Goal: Task Accomplishment & Management: Complete application form

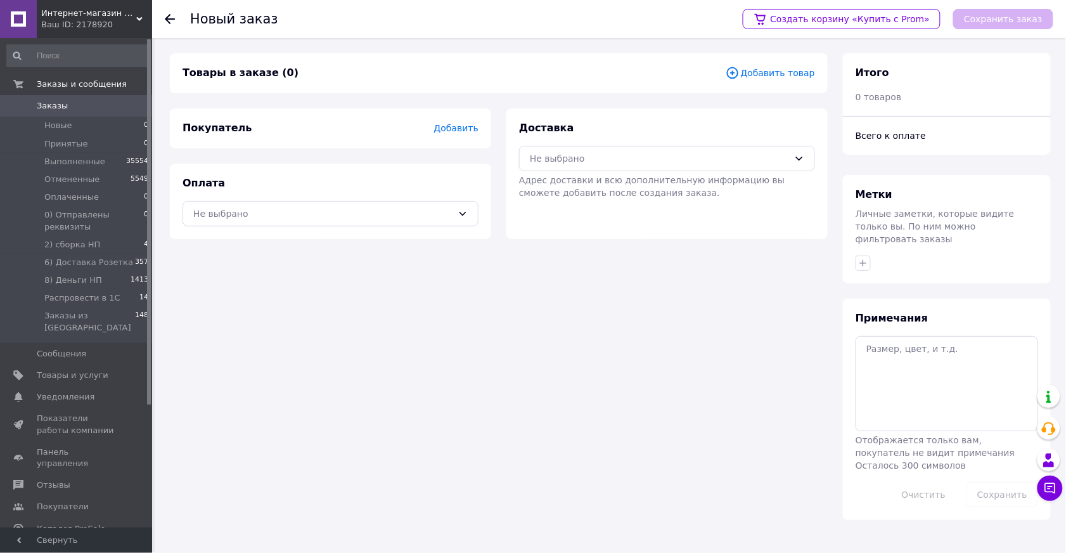
click at [780, 74] on span "Добавить товар" at bounding box center [770, 73] width 89 height 14
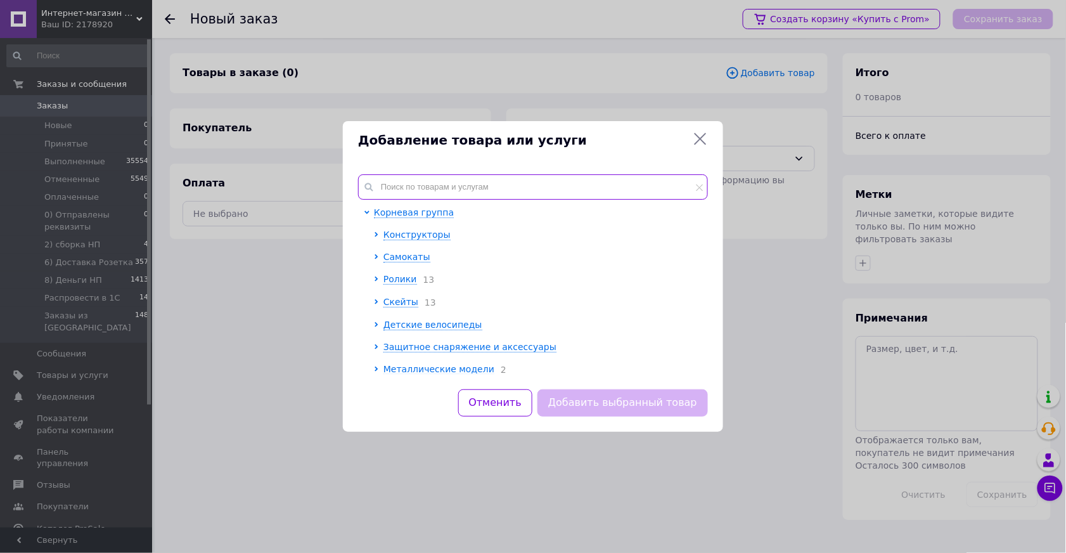
click at [534, 176] on input "text" at bounding box center [533, 186] width 350 height 25
paste input "ULTRA M голубая"
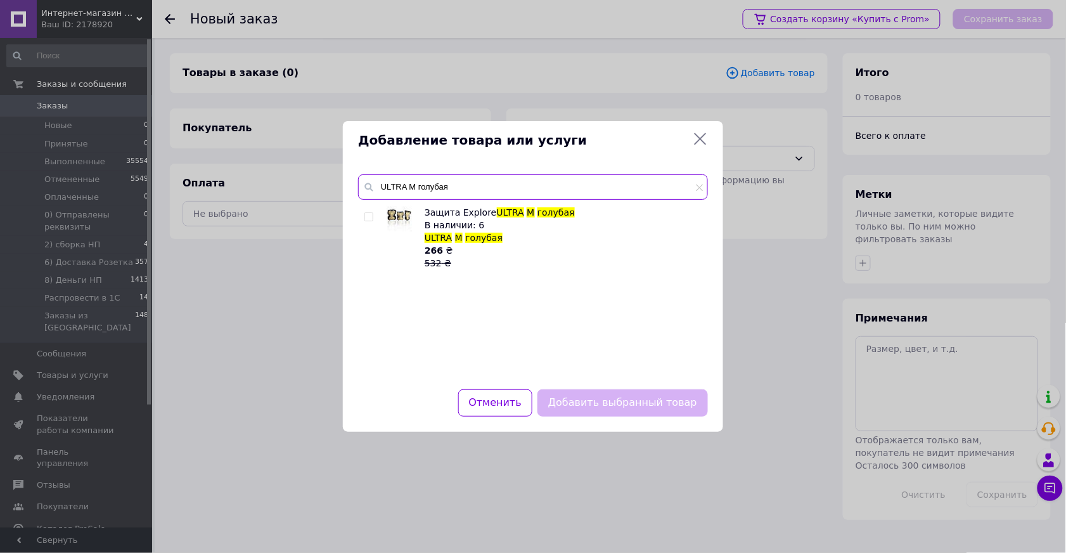
type input "ULTRA M голубая"
click at [370, 217] on input "checkbox" at bounding box center [368, 217] width 8 height 8
checkbox input "true"
click at [625, 402] on button "Добавить выбранный товар" at bounding box center [622, 402] width 170 height 27
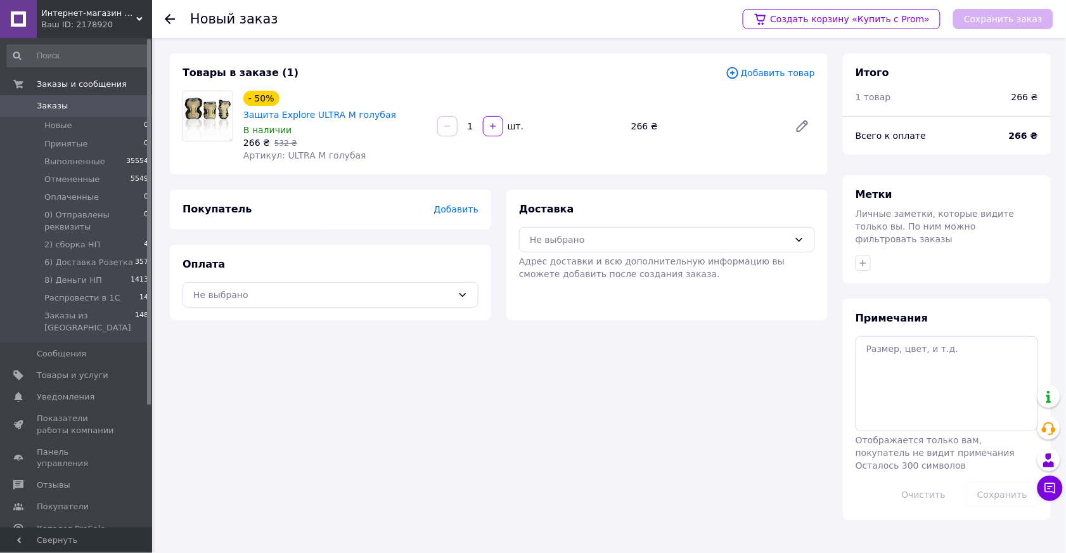
click at [785, 72] on span "Добавить товар" at bounding box center [770, 73] width 89 height 14
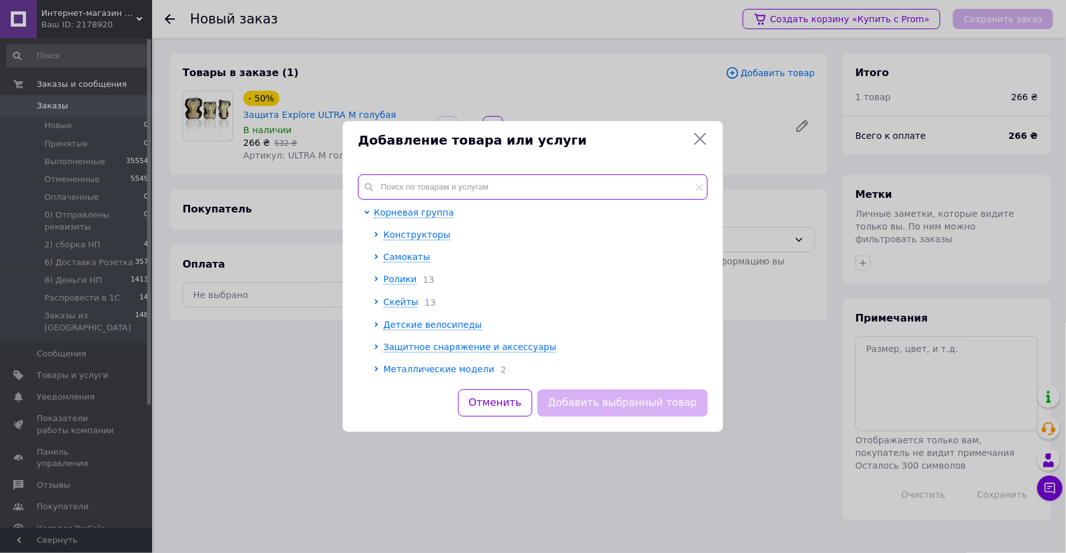
click at [440, 181] on input "text" at bounding box center [533, 186] width 350 height 25
paste input "DEFENCE L голубая"
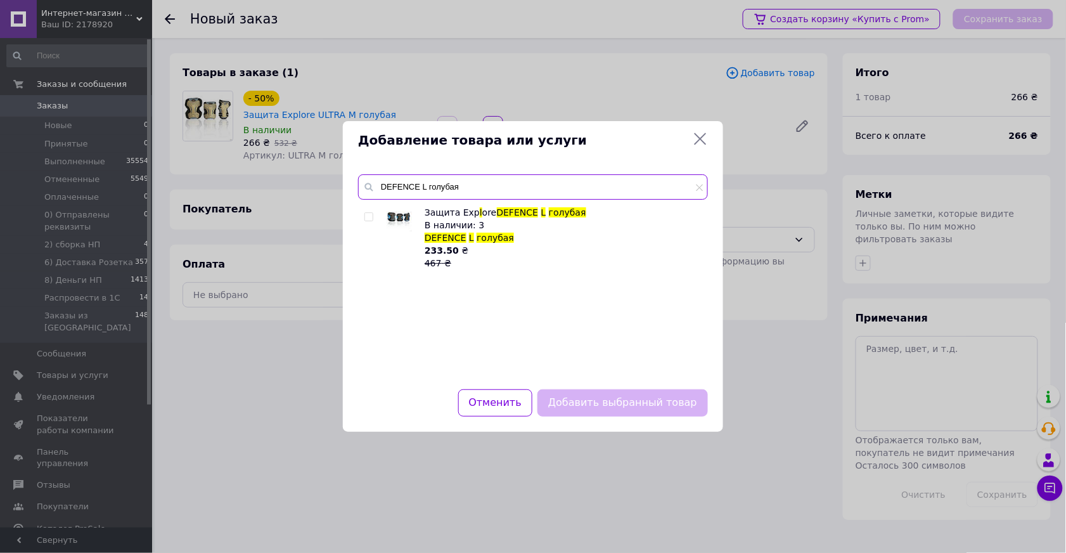
type input "DEFENCE L голубая"
click at [367, 219] on input "checkbox" at bounding box center [368, 217] width 8 height 8
checkbox input "true"
click at [622, 400] on button "Добавить выбранный товар" at bounding box center [622, 402] width 170 height 27
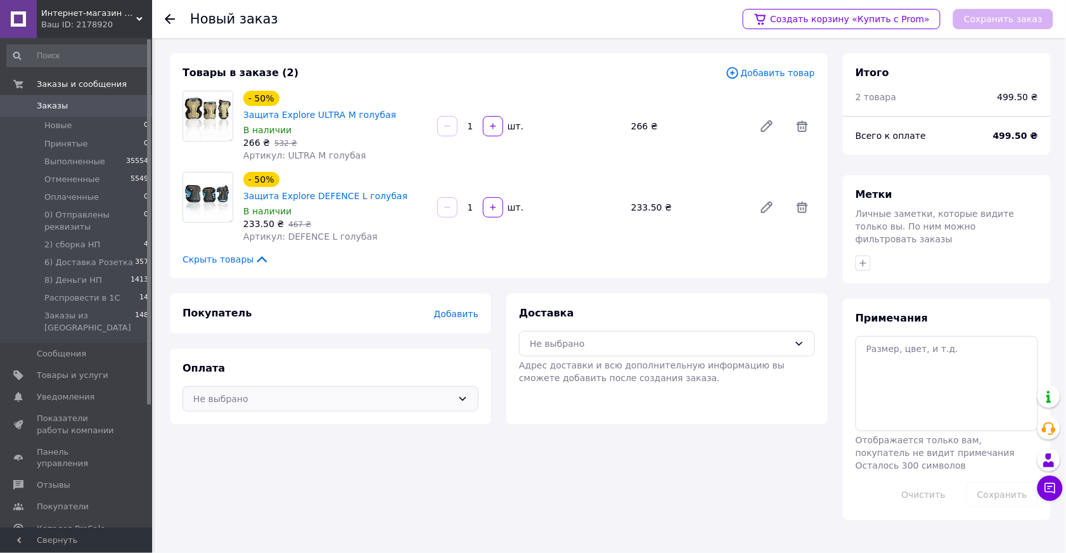
click at [435, 392] on div "Не выбрано" at bounding box center [322, 399] width 259 height 14
click at [342, 444] on span "Наложенный платеж" at bounding box center [339, 450] width 255 height 13
click at [560, 331] on div "Не выбрано" at bounding box center [667, 343] width 296 height 25
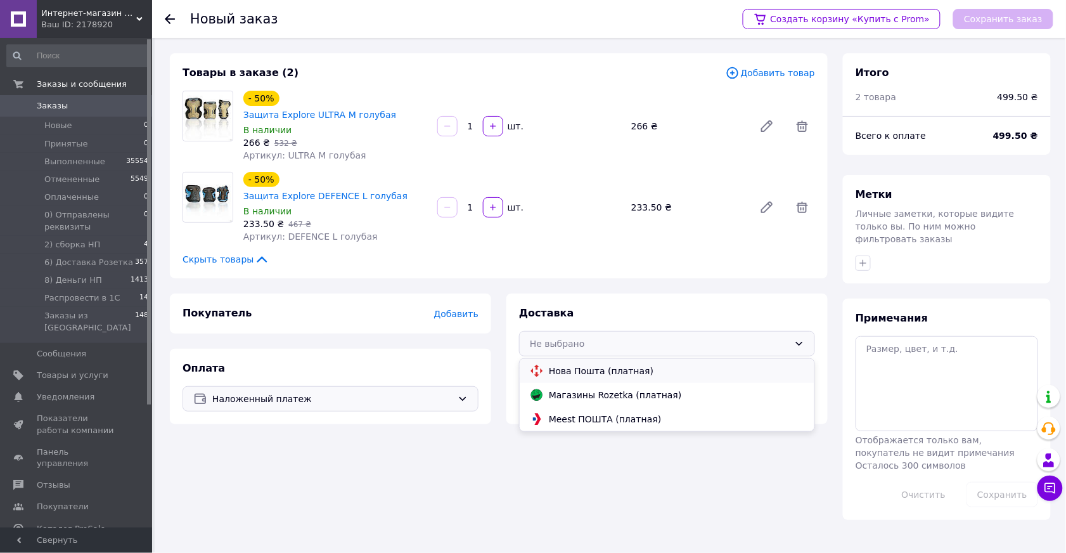
click at [561, 364] on span "Нова Пошта (платная)" at bounding box center [676, 370] width 255 height 13
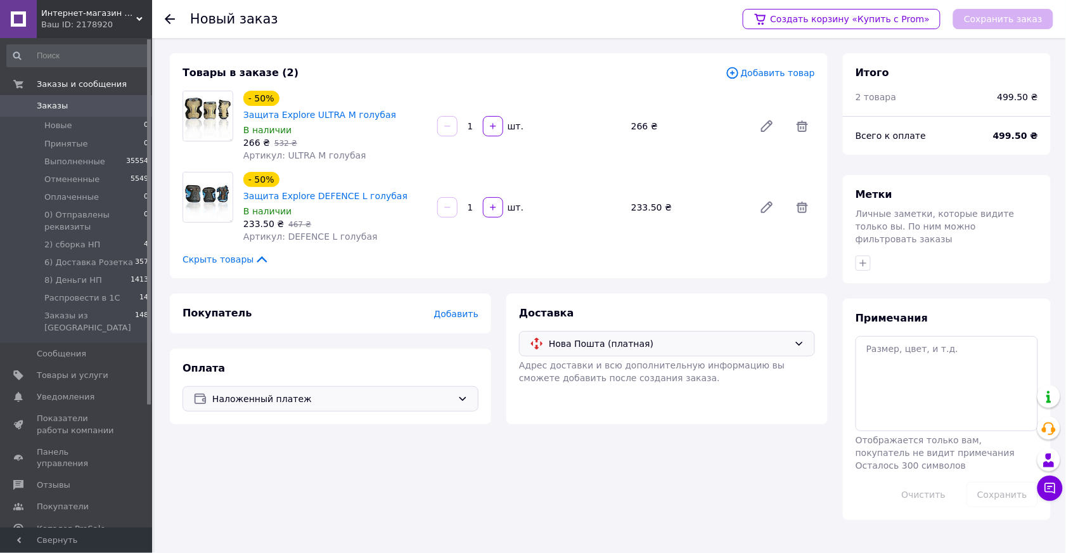
drag, startPoint x: 411, startPoint y: 365, endPoint x: 366, endPoint y: 377, distance: 47.2
click at [407, 392] on span "Наложенный платеж" at bounding box center [332, 399] width 240 height 14
click at [260, 468] on span "Оплата на счет" at bounding box center [339, 474] width 255 height 13
click at [456, 309] on span "Добавить" at bounding box center [456, 314] width 44 height 10
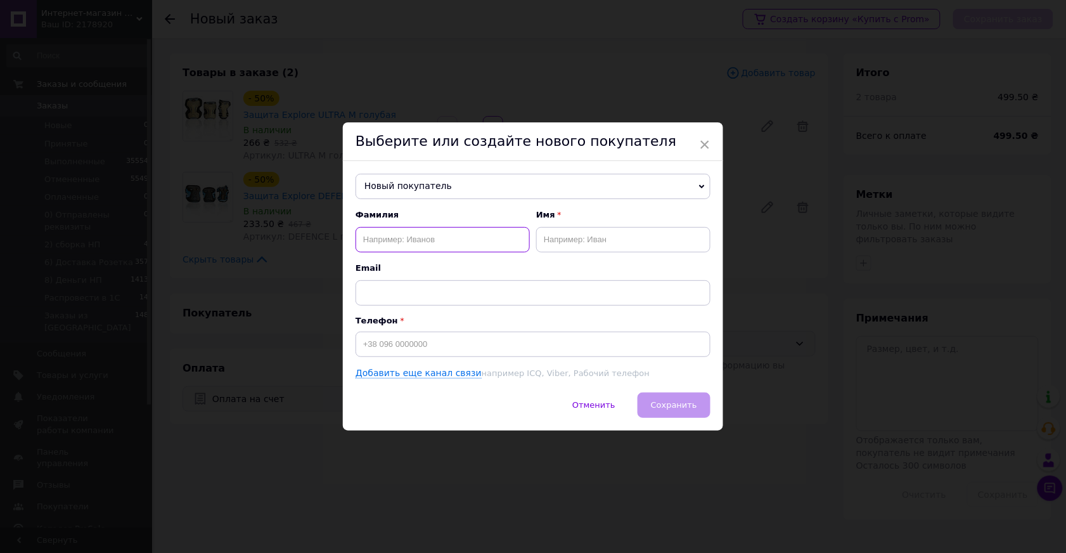
click at [459, 235] on input "text" at bounding box center [443, 239] width 174 height 25
click at [587, 236] on input "text" at bounding box center [623, 239] width 174 height 25
type input "KASTA"
click at [522, 339] on input at bounding box center [533, 343] width 355 height 25
click at [694, 406] on span "Сохранить" at bounding box center [674, 405] width 46 height 10
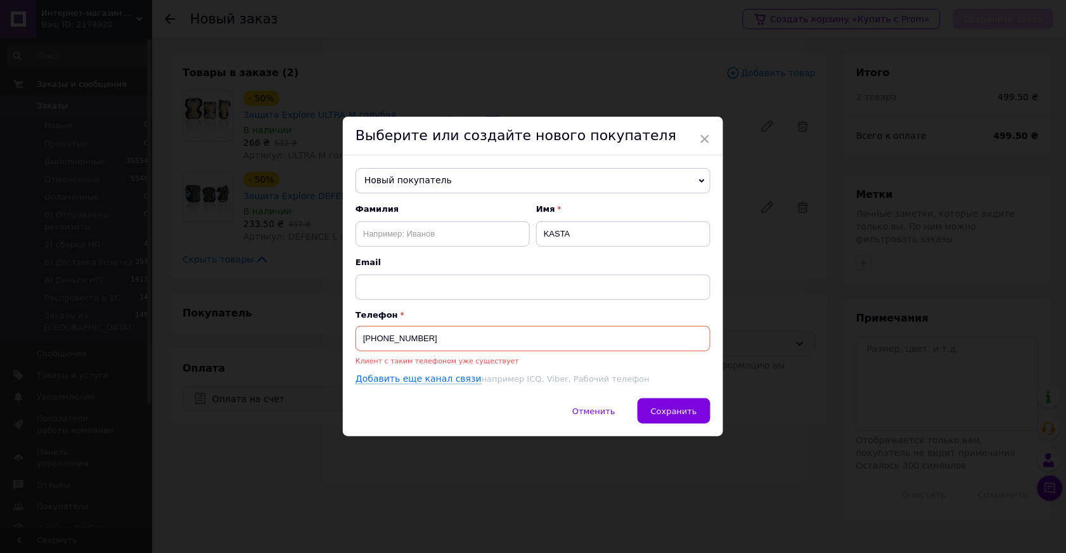
drag, startPoint x: 390, startPoint y: 338, endPoint x: 428, endPoint y: 338, distance: 38.0
click at [428, 338] on input "[PHONE_NUMBER]" at bounding box center [533, 338] width 355 height 25
type input "[PHONE_NUMBER]"
click at [674, 414] on span "Сохранить" at bounding box center [674, 411] width 46 height 10
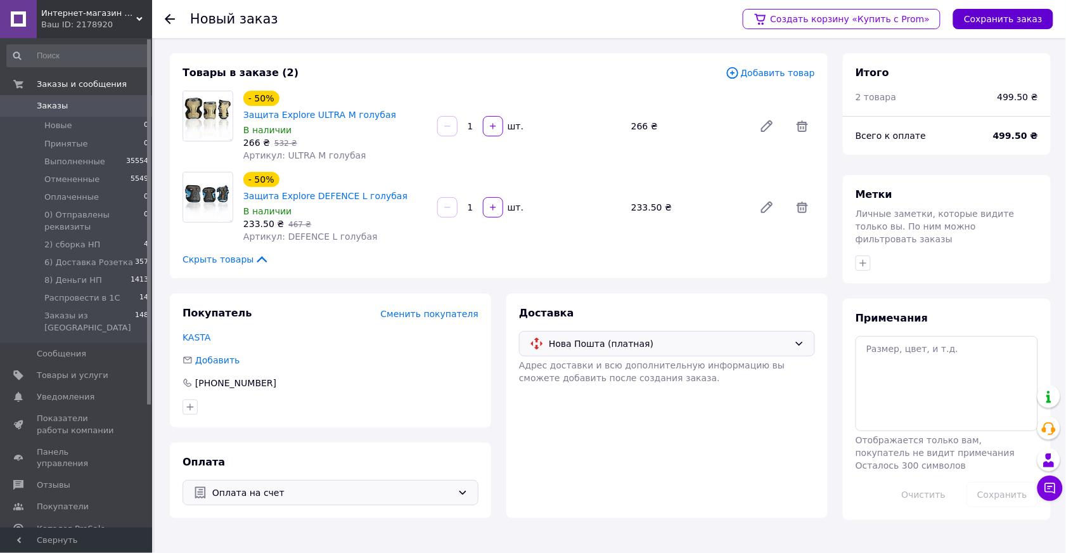
click at [999, 21] on button "Сохранить заказ" at bounding box center [1003, 19] width 100 height 20
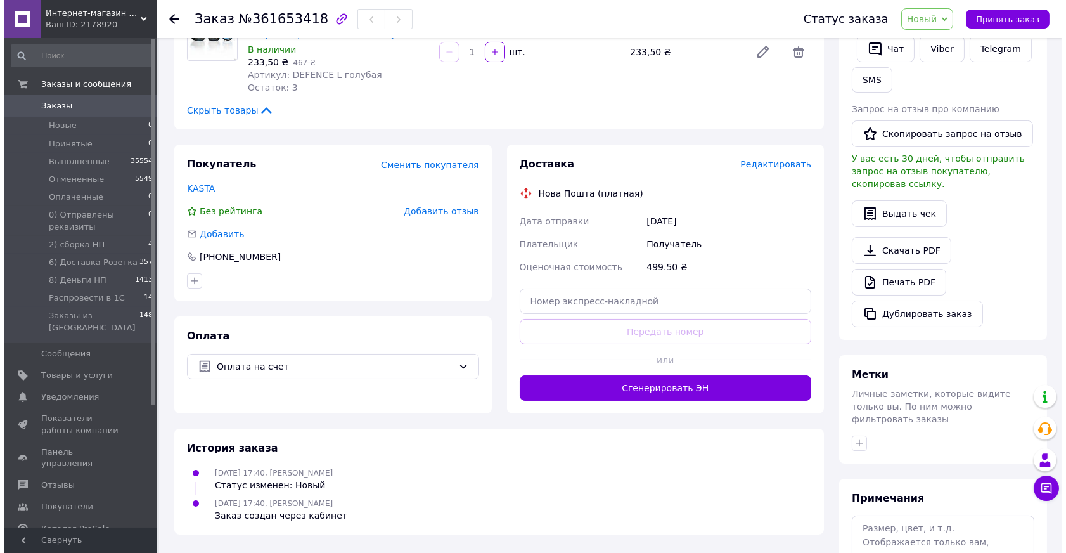
scroll to position [230, 0]
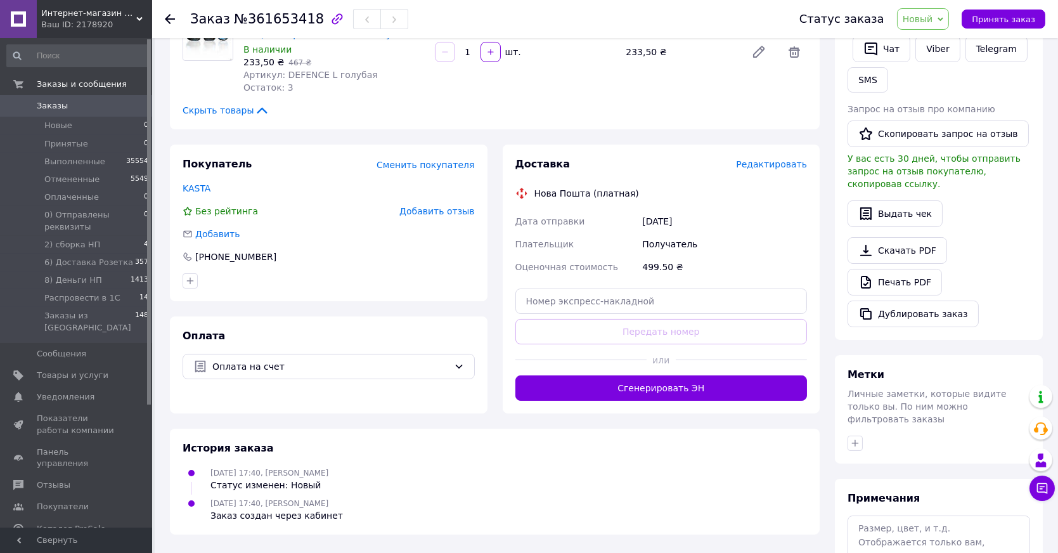
click at [761, 159] on span "Редактировать" at bounding box center [771, 164] width 71 height 10
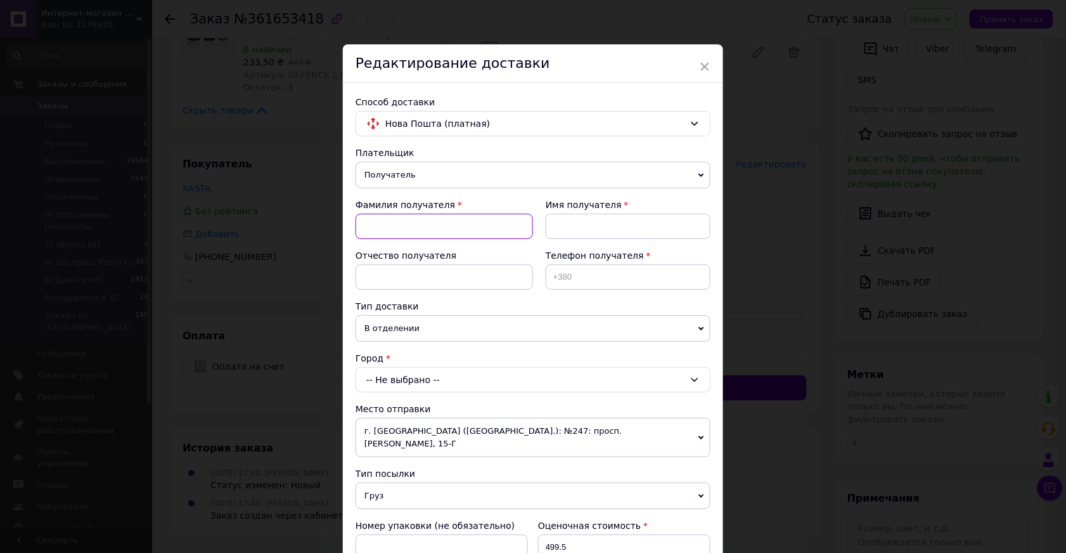
click at [462, 228] on input at bounding box center [444, 226] width 177 height 25
paste input "380976909189"
type input "380976909189"
click at [762, 281] on div "× Редактирование доставки Способ доставки Нова Пошта (платная) Плательщик Получ…" at bounding box center [533, 276] width 1066 height 553
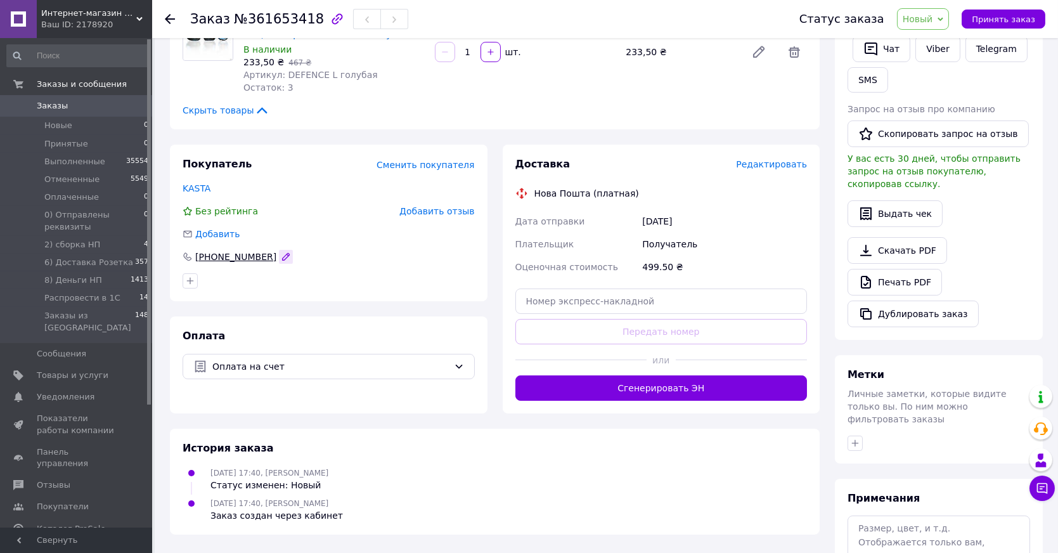
click at [283, 253] on icon "button" at bounding box center [286, 256] width 7 height 7
click at [246, 247] on input "[PHONE_NUMBER]" at bounding box center [329, 257] width 292 height 20
type input "[PHONE_NUMBER]"
click at [266, 271] on div at bounding box center [328, 281] width 297 height 20
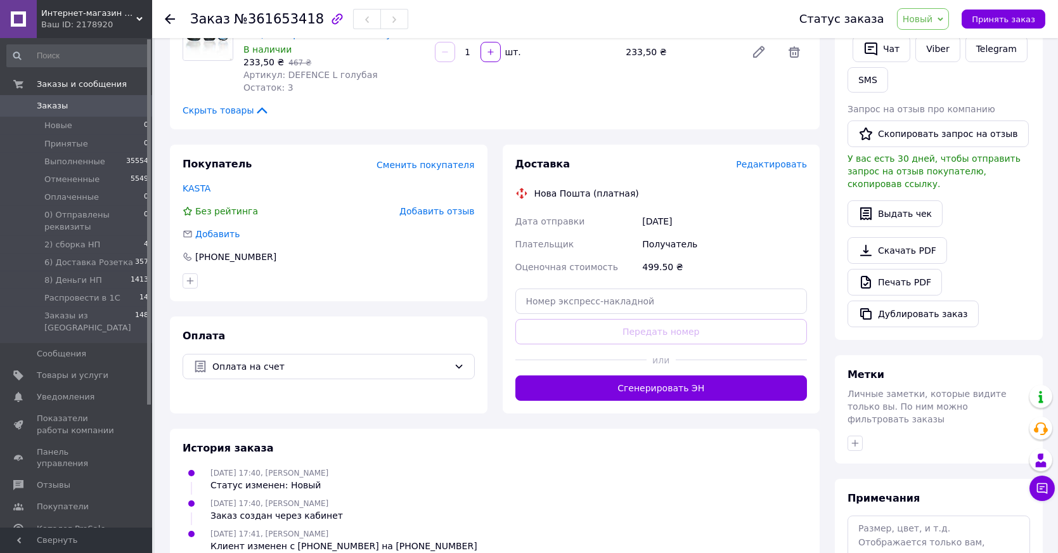
click at [774, 159] on span "Редактировать" at bounding box center [771, 164] width 71 height 10
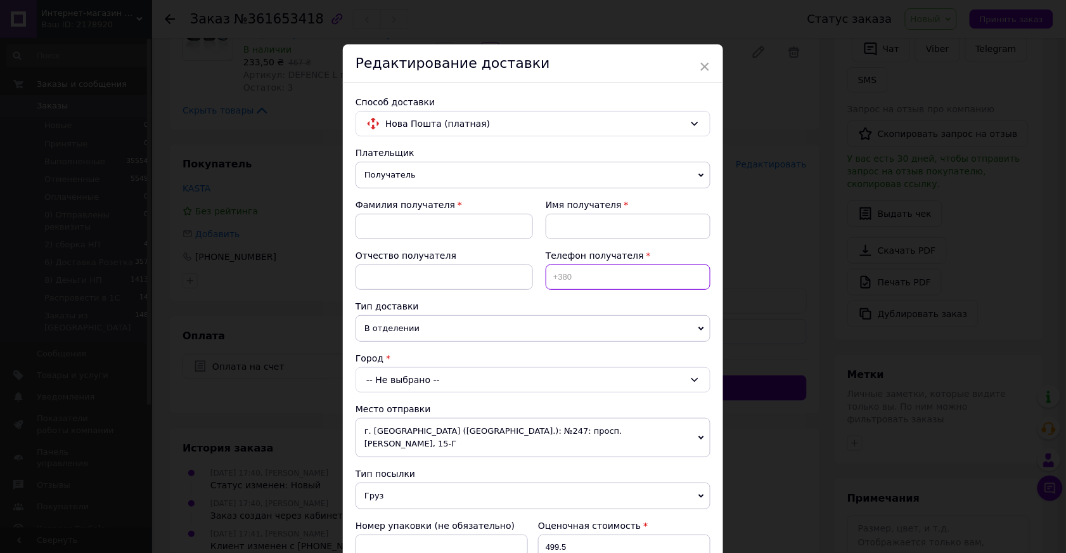
click at [624, 272] on input at bounding box center [628, 276] width 165 height 25
paste input "380976909189"
type input "[PHONE_NUMBER]"
click at [456, 218] on input at bounding box center [444, 226] width 177 height 25
paste input "[PERSON_NAME]"
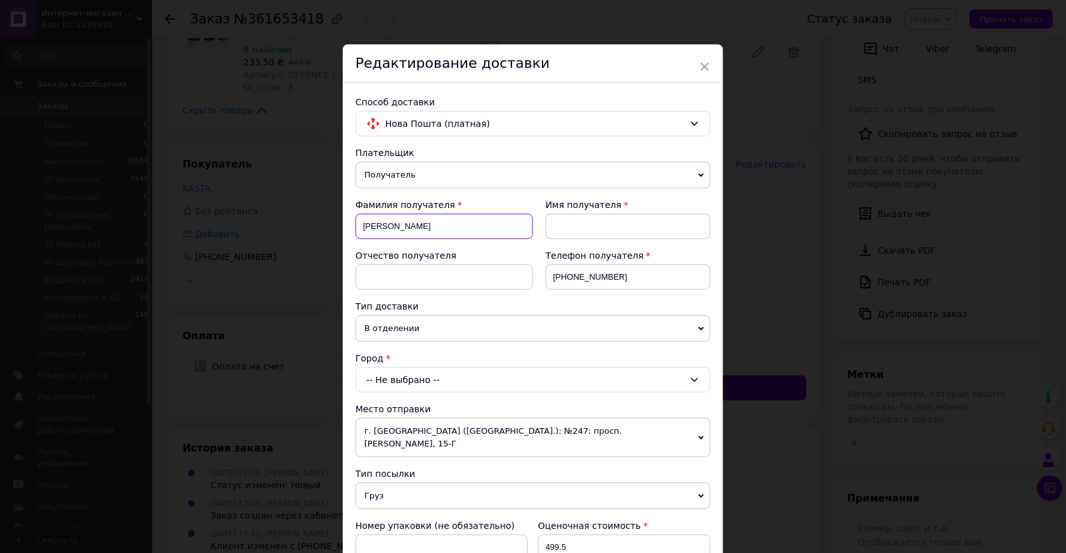
click at [402, 226] on input "[PERSON_NAME]" at bounding box center [444, 226] width 177 height 25
type input "[PERSON_NAME]"
click at [568, 220] on input at bounding box center [628, 226] width 165 height 25
paste input "[PERSON_NAME]"
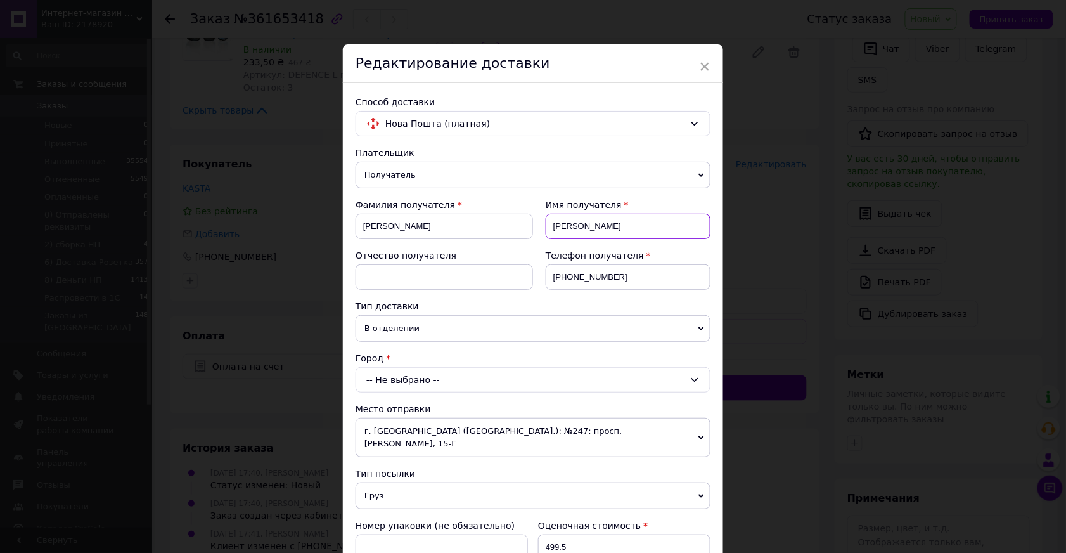
type input "[PERSON_NAME]"
click at [421, 374] on div "-- Не выбрано --" at bounding box center [533, 379] width 355 height 25
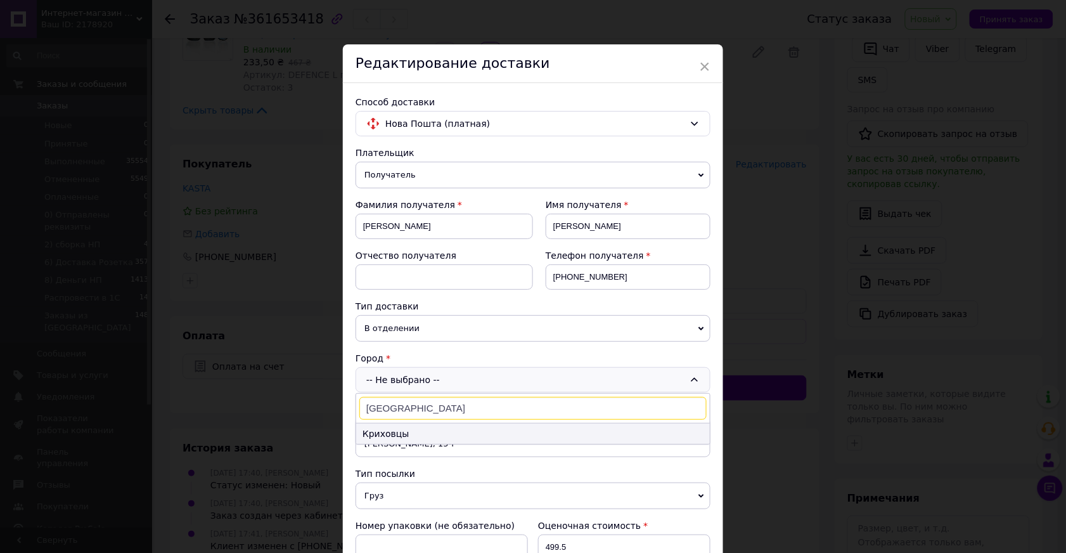
type input "[GEOGRAPHIC_DATA]"
click at [400, 430] on li "Криховцы" at bounding box center [533, 433] width 354 height 20
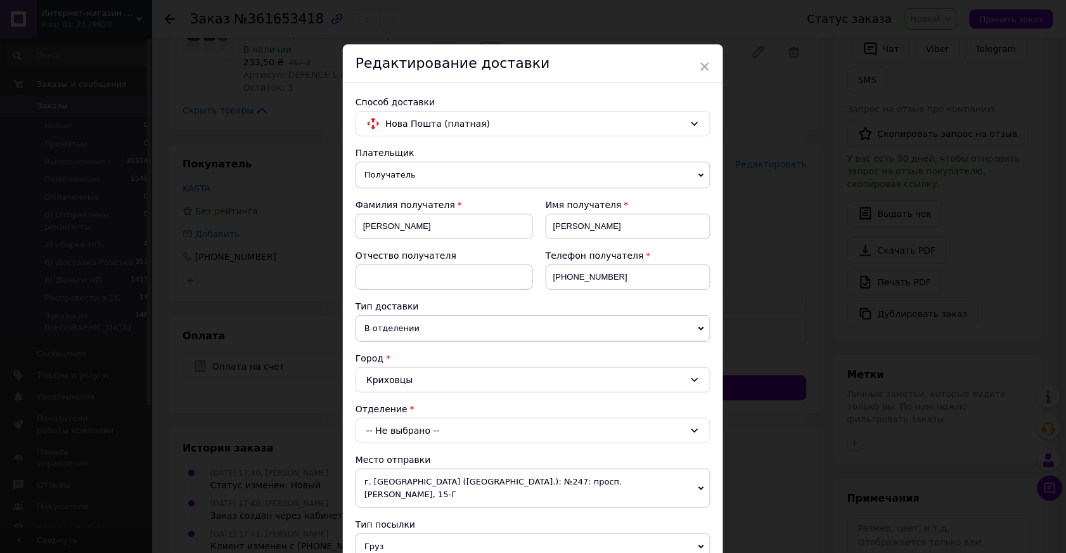
click at [405, 425] on div "-- Не выбрано --" at bounding box center [533, 430] width 355 height 25
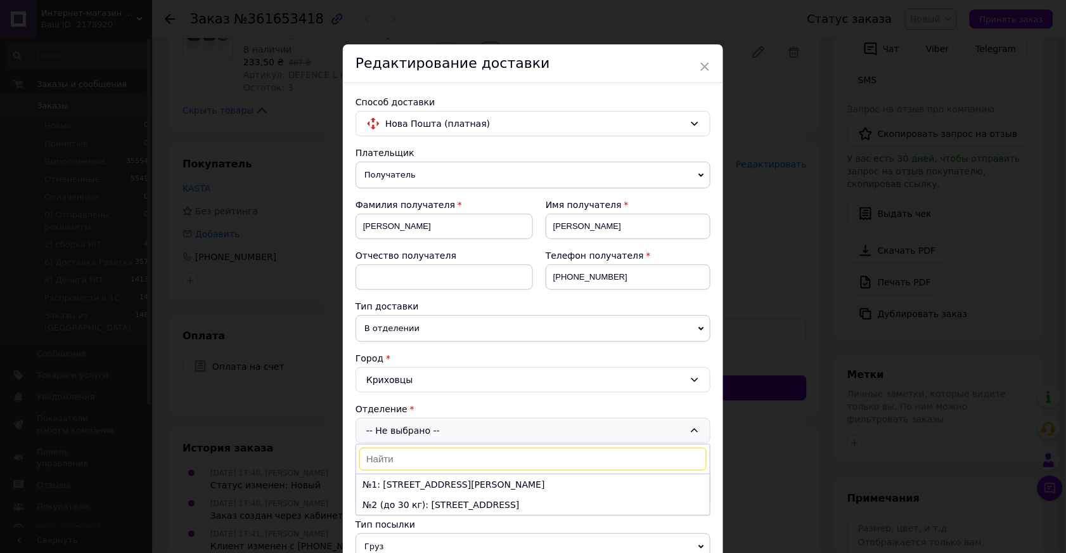
click at [402, 484] on li "№1: [STREET_ADDRESS][PERSON_NAME]" at bounding box center [533, 484] width 354 height 20
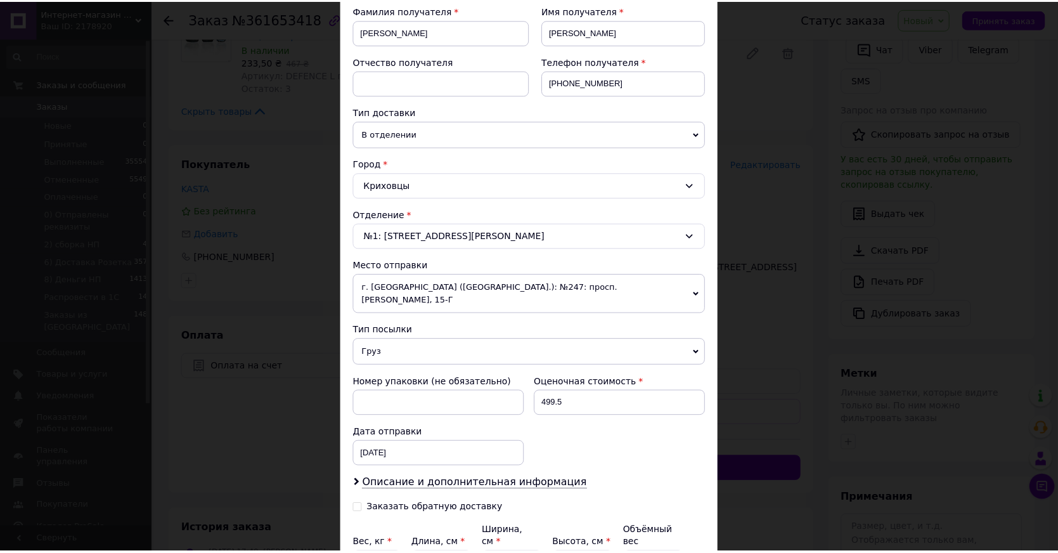
scroll to position [310, 0]
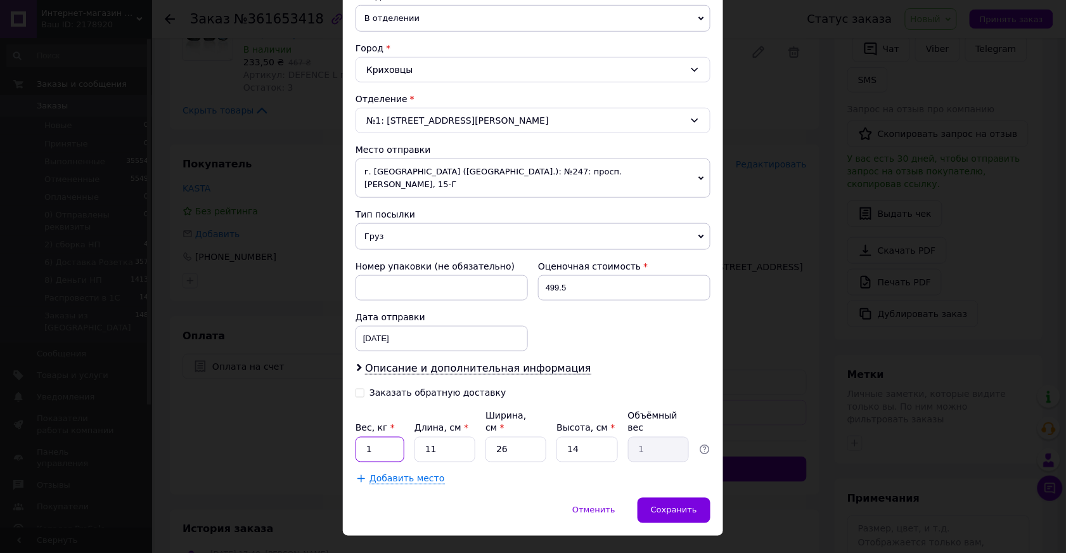
click at [387, 437] on input "1" at bounding box center [380, 449] width 49 height 25
type input "2"
click at [465, 437] on input "11" at bounding box center [444, 449] width 61 height 25
click at [578, 437] on input "14" at bounding box center [586, 449] width 61 height 25
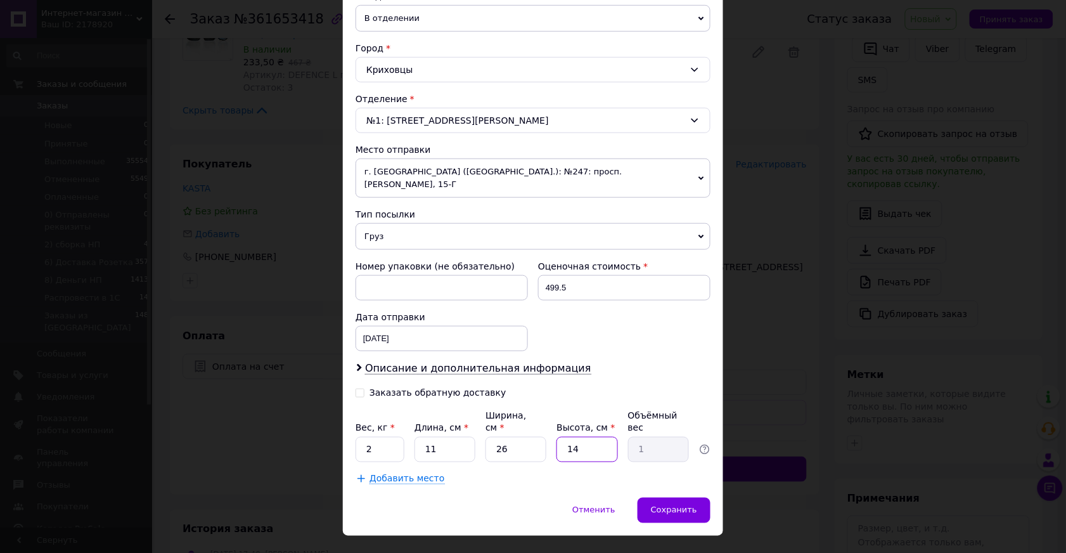
click at [578, 437] on input "14" at bounding box center [586, 449] width 61 height 25
type input "2"
type input "0.14"
type input "20"
type input "1.43"
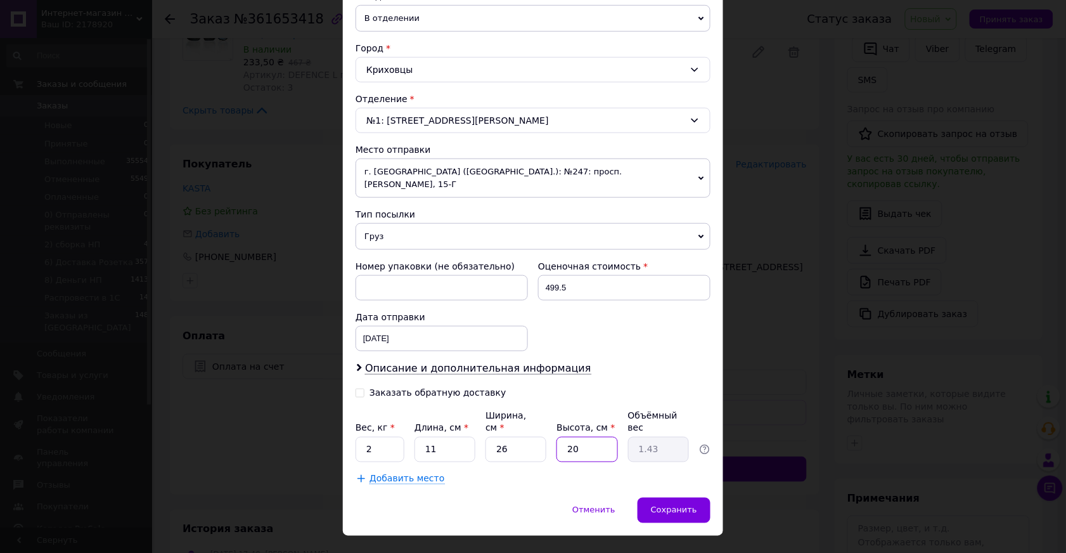
type input "20"
click at [579, 386] on div "Заказать обратную доставку" at bounding box center [533, 397] width 355 height 23
click at [451, 437] on input "11" at bounding box center [444, 449] width 61 height 25
type input "2"
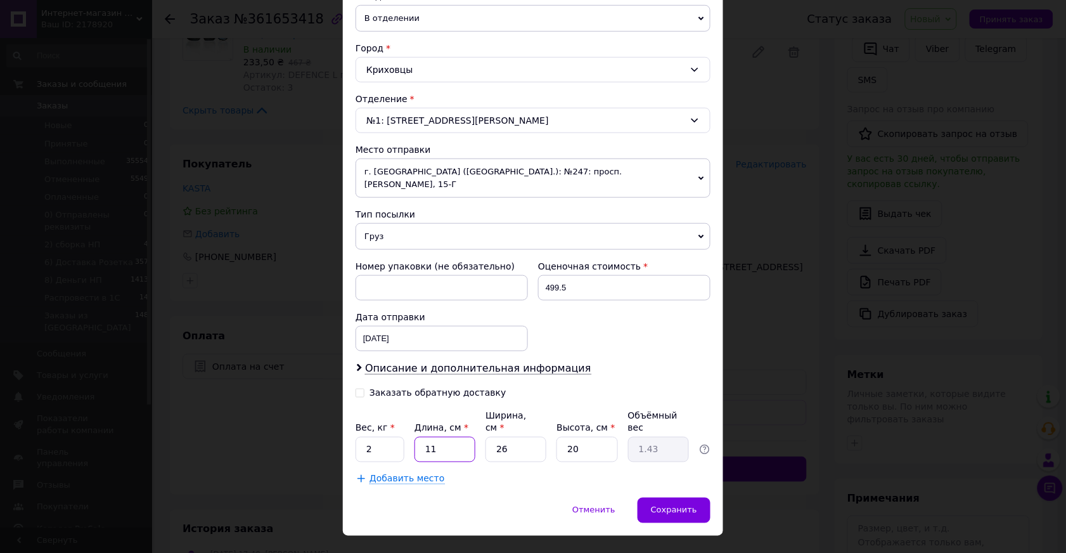
type input "0.26"
type input "20"
type input "2.6"
click at [451, 437] on input "20" at bounding box center [444, 449] width 61 height 25
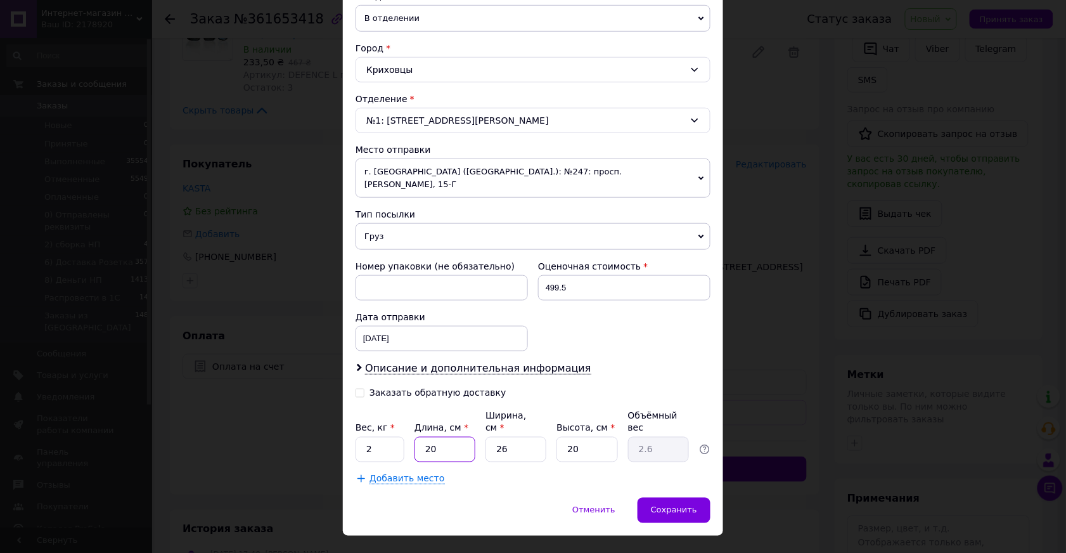
type input "1"
type input "0.13"
type input "15"
type input "1.95"
type input "15"
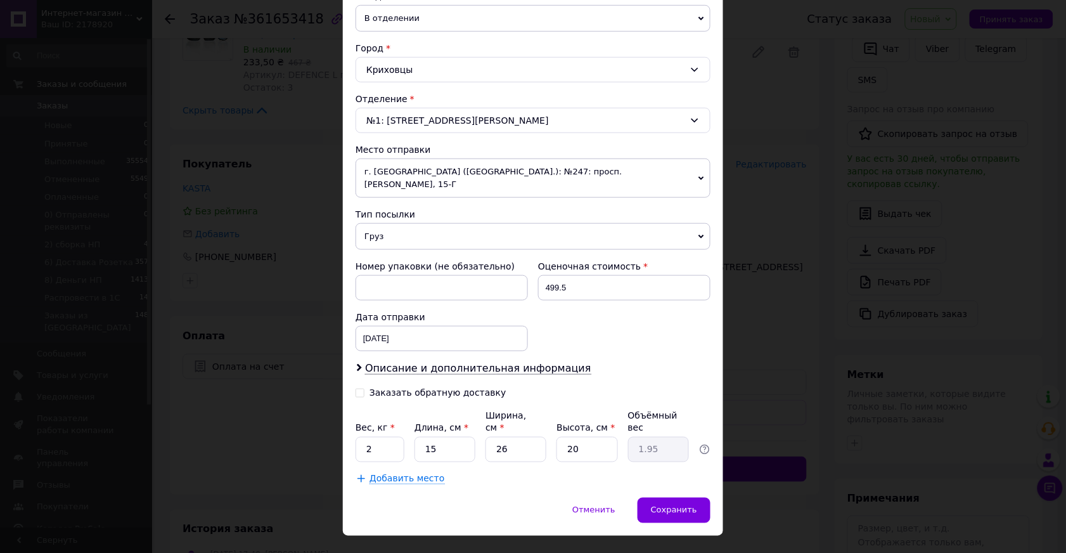
click at [588, 386] on div "Заказать обратную доставку" at bounding box center [533, 397] width 355 height 23
click at [404, 326] on div "[DATE] < 2025 > < Сентябрь > Пн Вт Ср Чт Пт Сб Вс 1 2 3 4 5 6 7 8 9 10 11 12 13…" at bounding box center [442, 338] width 172 height 25
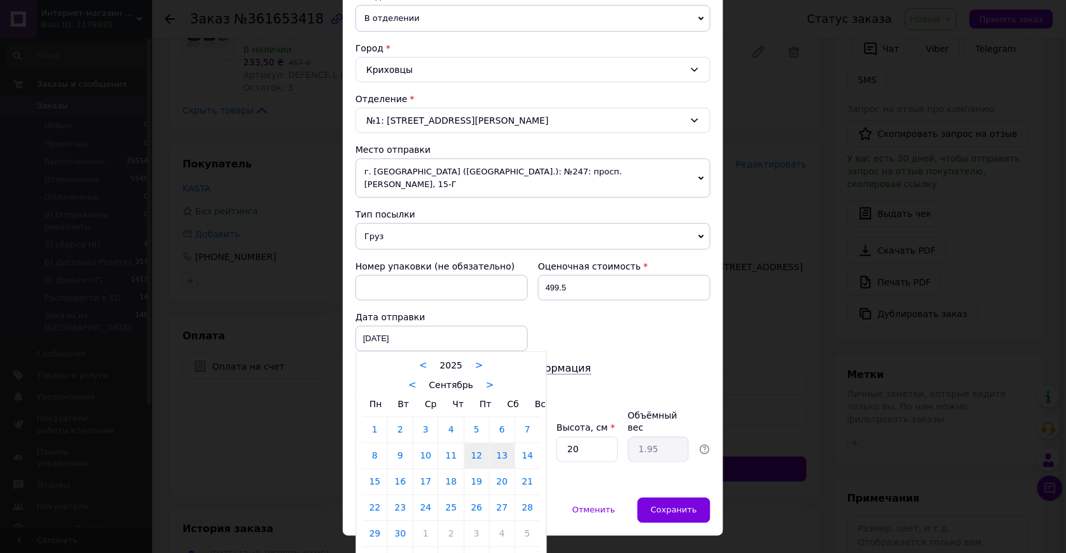
click at [494, 443] on link "13" at bounding box center [502, 455] width 25 height 25
type input "[DATE]"
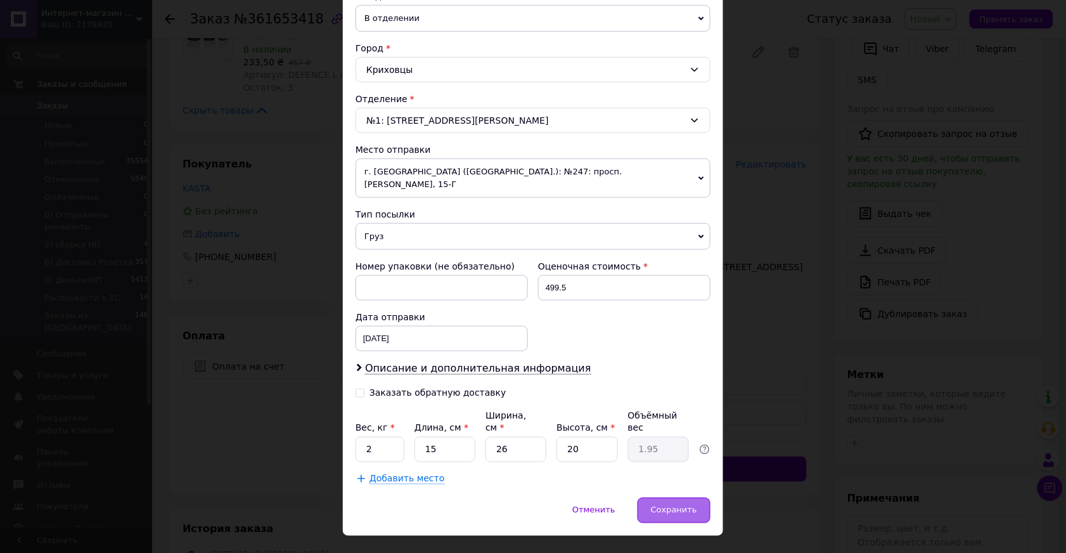
click at [679, 505] on span "Сохранить" at bounding box center [674, 510] width 46 height 10
